Goal: Task Accomplishment & Management: Manage account settings

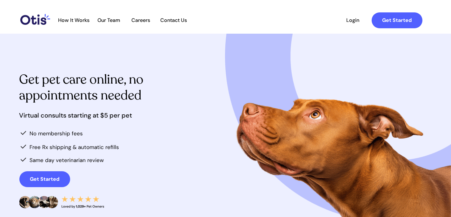
click at [349, 19] on span "Login" at bounding box center [352, 20] width 29 height 6
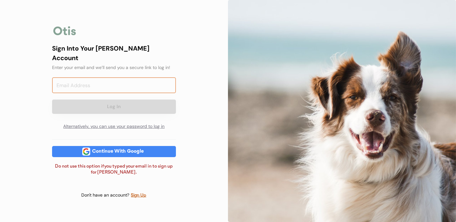
click at [153, 83] on input "email" at bounding box center [114, 85] width 124 height 16
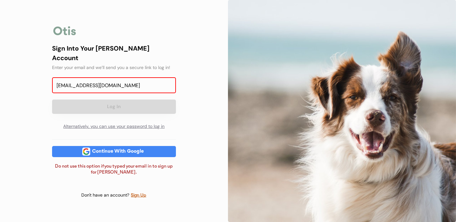
type input "[EMAIL_ADDRESS][DOMAIN_NAME]"
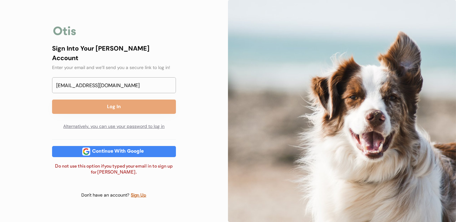
click at [149, 94] on div "[EMAIL_ADDRESS][DOMAIN_NAME] Log In Alternatively, you can use your password to…" at bounding box center [114, 105] width 124 height 56
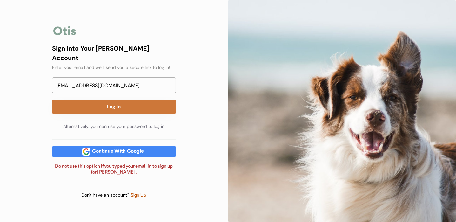
click at [149, 102] on button "Log In" at bounding box center [114, 106] width 124 height 14
